Goal: Transaction & Acquisition: Subscribe to service/newsletter

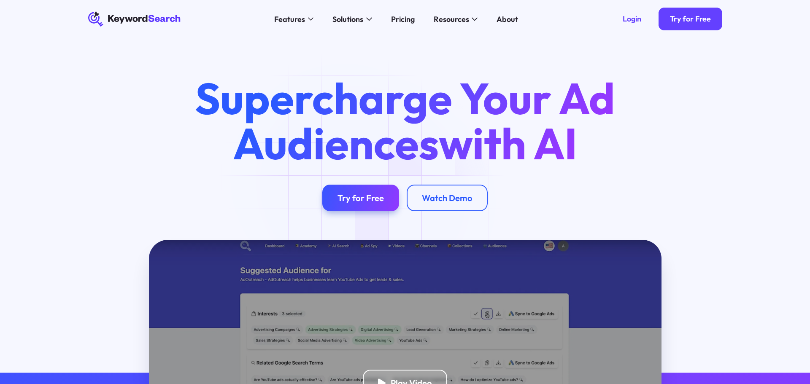
click at [382, 202] on div "Try for Free" at bounding box center [360, 198] width 46 height 11
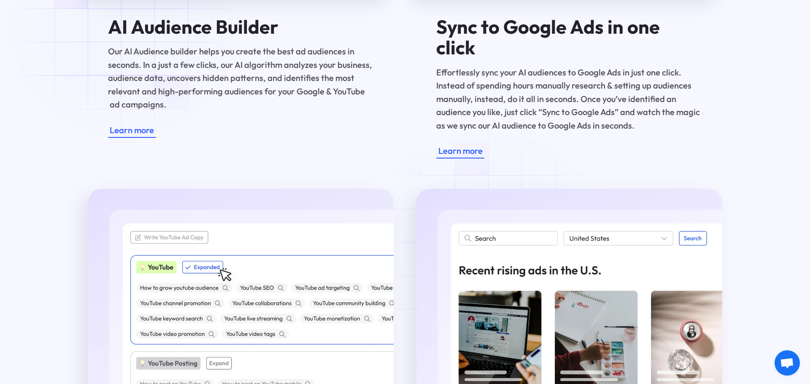
scroll to position [1636, 0]
